Goal: Task Accomplishment & Management: Manage account settings

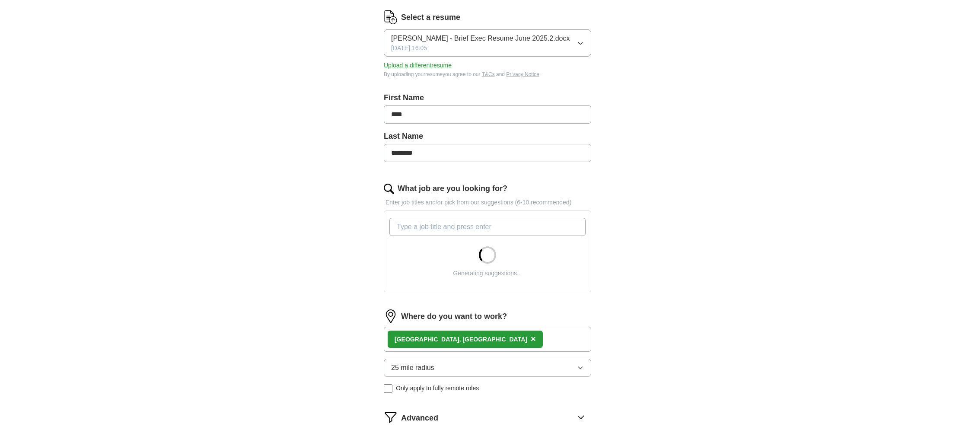
scroll to position [109, 0]
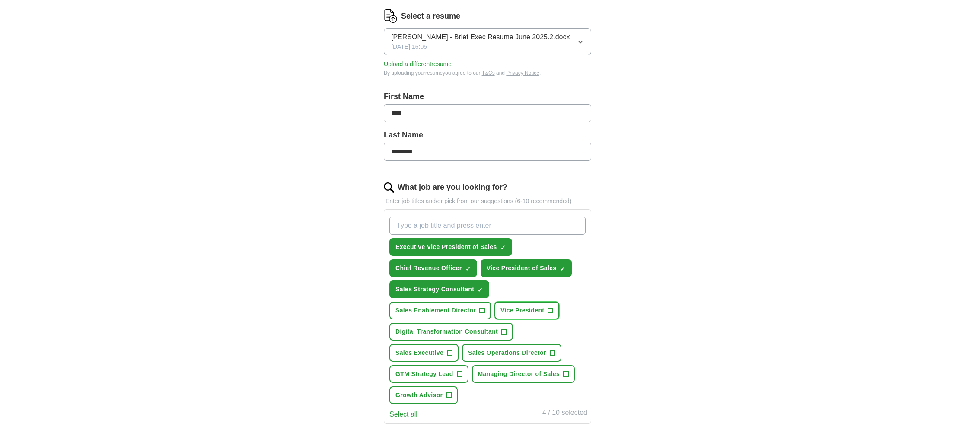
click at [551, 309] on span "+" at bounding box center [550, 310] width 5 height 7
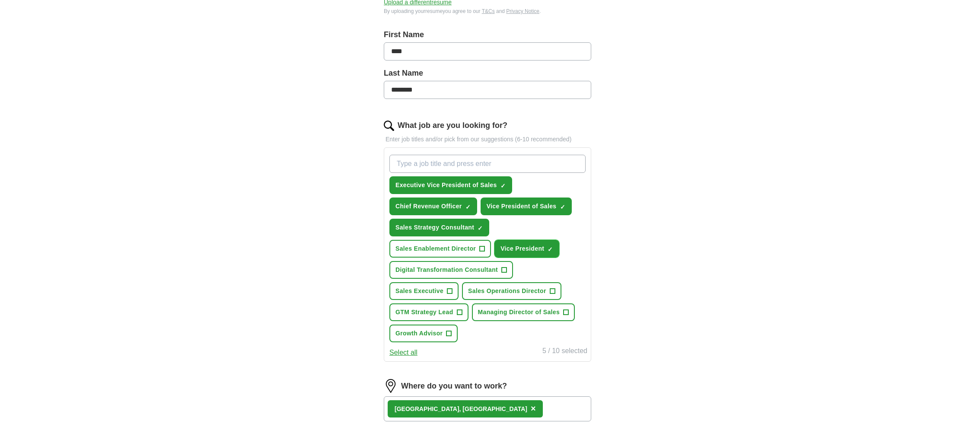
scroll to position [175, 0]
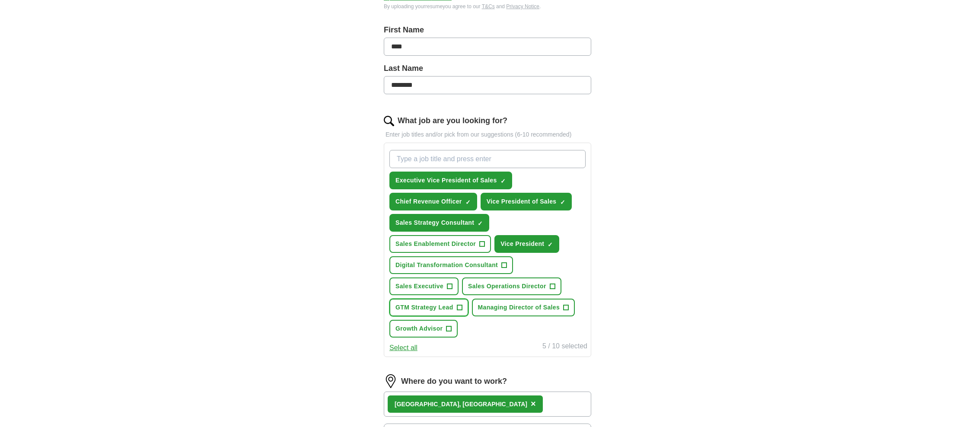
click at [462, 304] on span "+" at bounding box center [459, 307] width 5 height 7
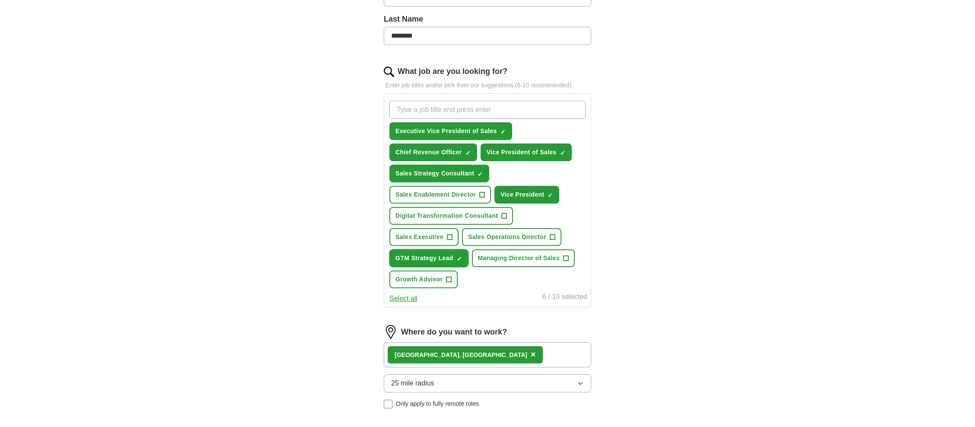
scroll to position [227, 0]
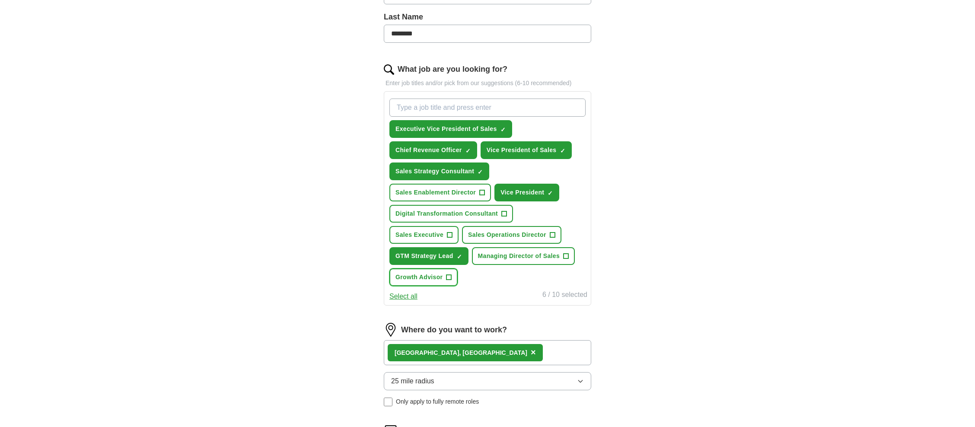
click at [451, 274] on span "+" at bounding box center [448, 277] width 5 height 7
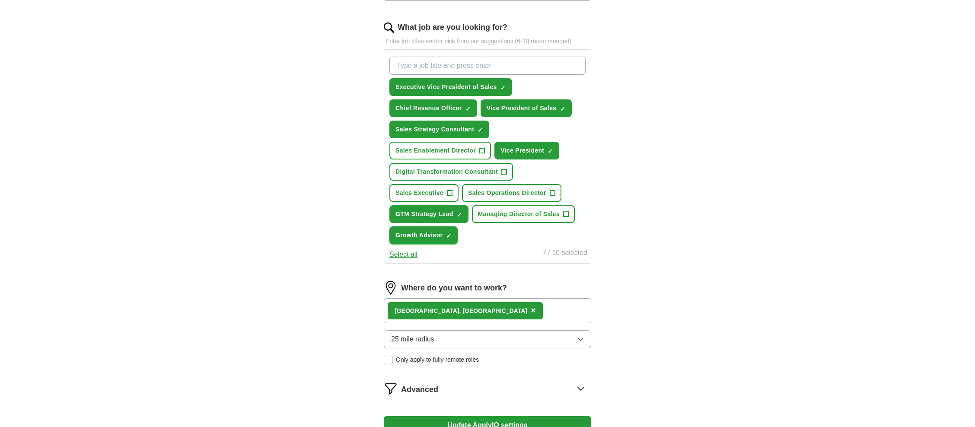
scroll to position [269, 0]
click at [563, 213] on span "+" at bounding box center [565, 213] width 5 height 7
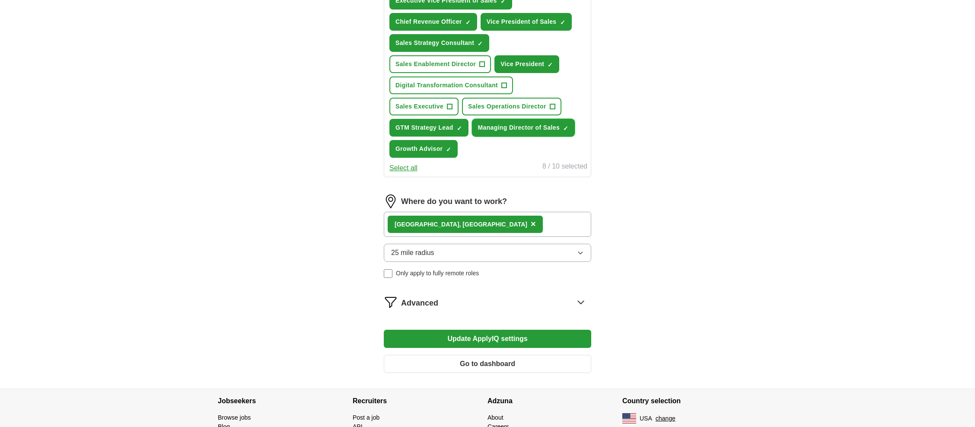
scroll to position [360, 0]
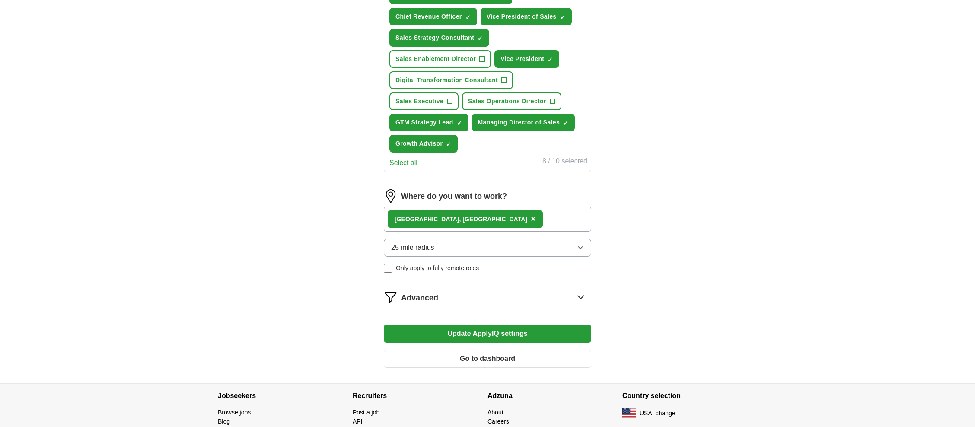
click at [581, 244] on icon "button" at bounding box center [580, 247] width 7 height 7
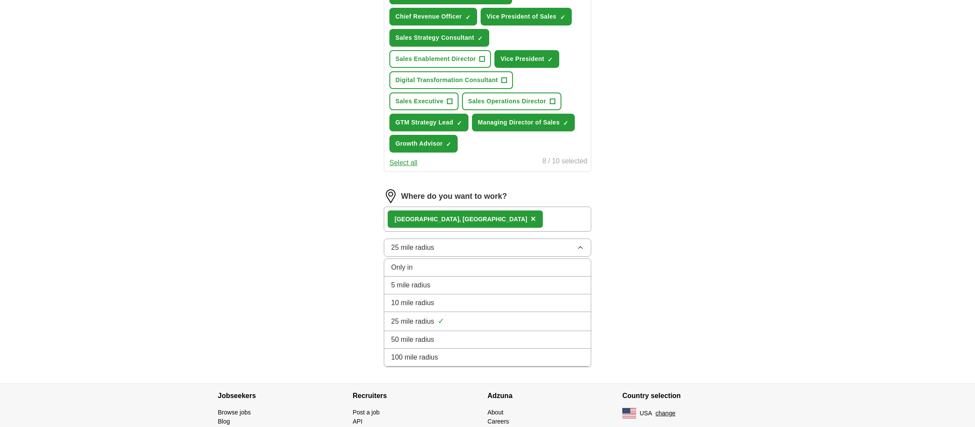
click at [516, 334] on div "50 mile radius" at bounding box center [487, 339] width 193 height 10
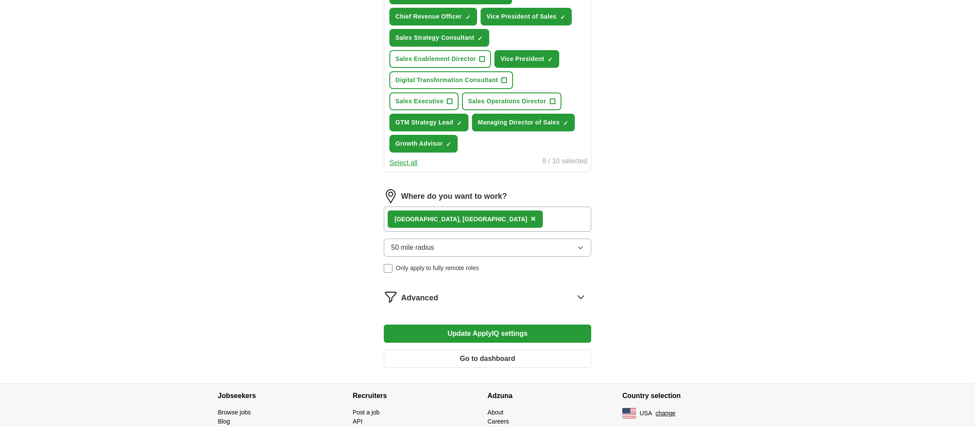
click at [576, 290] on icon at bounding box center [581, 297] width 14 height 14
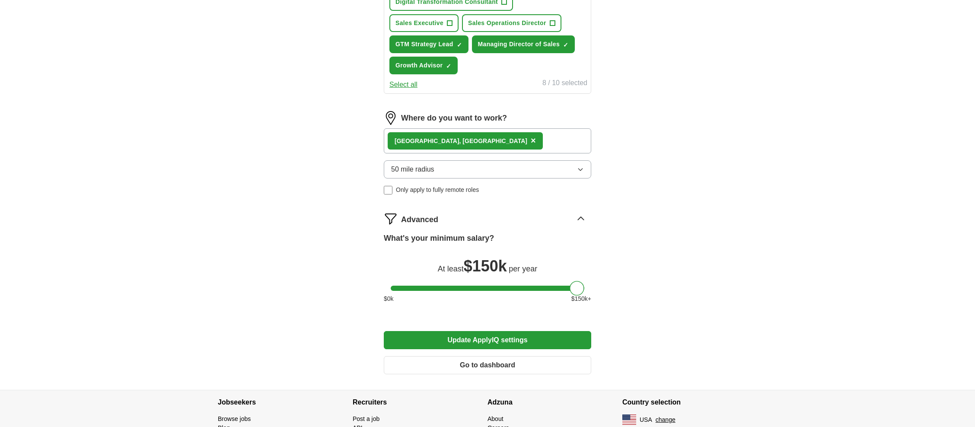
scroll to position [439, 0]
drag, startPoint x: 584, startPoint y: 269, endPoint x: 604, endPoint y: 269, distance: 20.7
click at [606, 268] on div "Let ApplyIQ do the hard work of searching and applying for jobs. Just tell us w…" at bounding box center [487, 12] width 277 height 753
click at [561, 331] on button "Update ApplyIQ settings" at bounding box center [487, 340] width 207 height 18
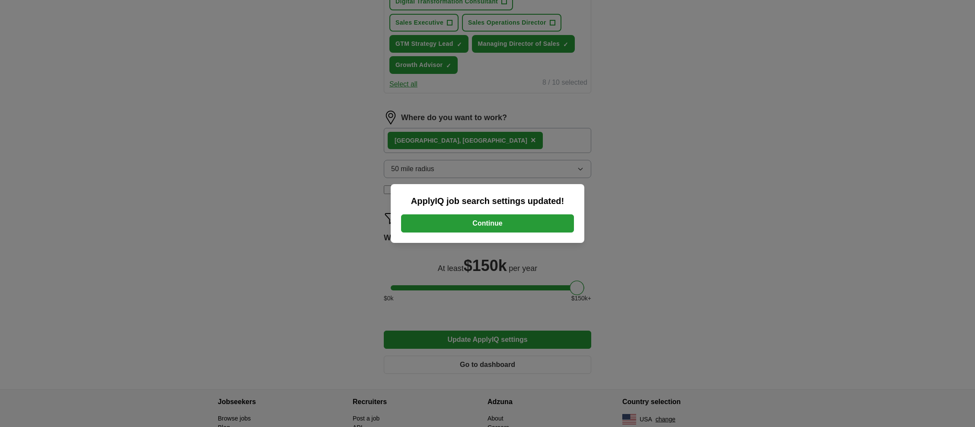
click at [521, 228] on button "Continue" at bounding box center [487, 223] width 173 height 18
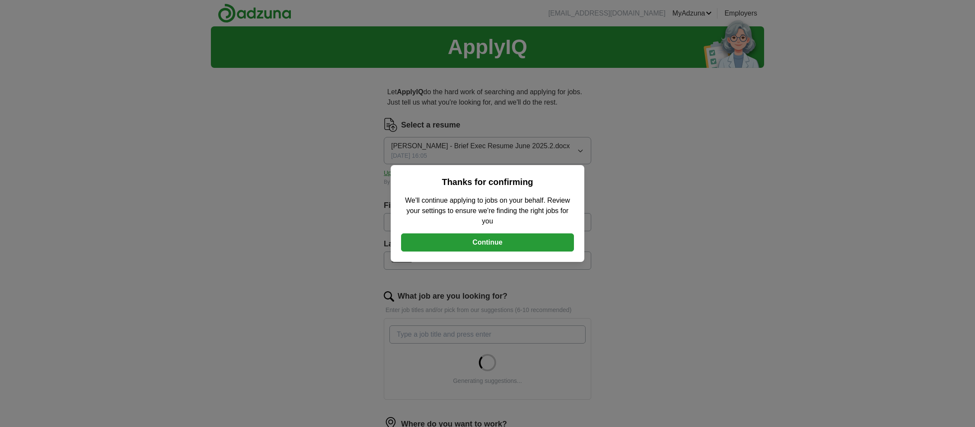
click at [492, 243] on button "Continue" at bounding box center [487, 242] width 173 height 18
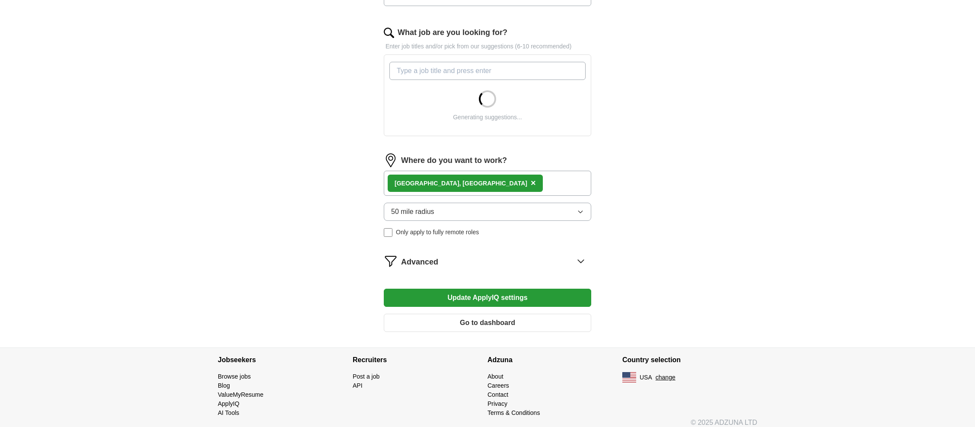
scroll to position [271, 0]
